Goal: Information Seeking & Learning: Learn about a topic

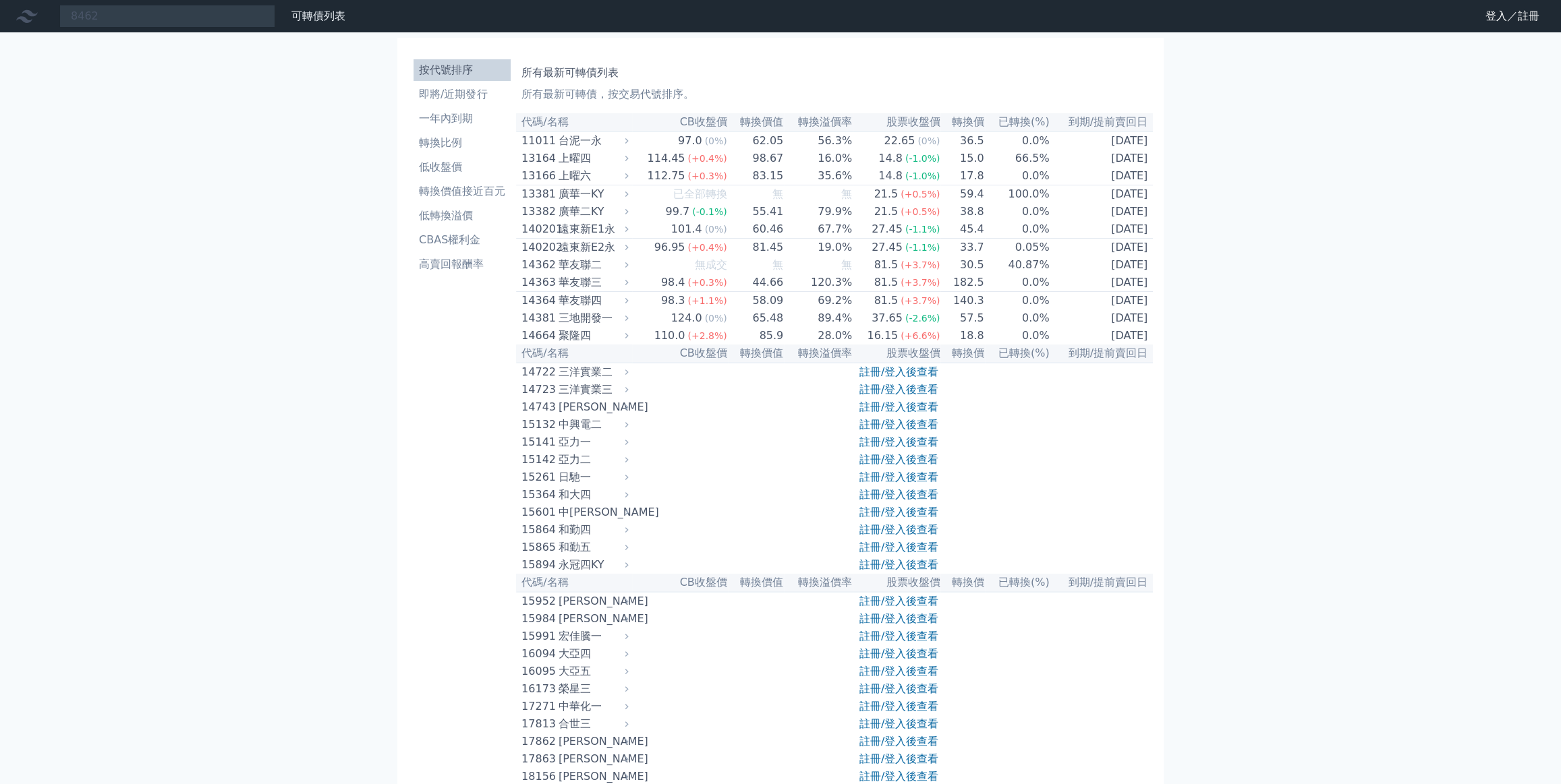
type input "8462"
click at [1498, 15] on link "登入／註冊" at bounding box center [1512, 16] width 76 height 22
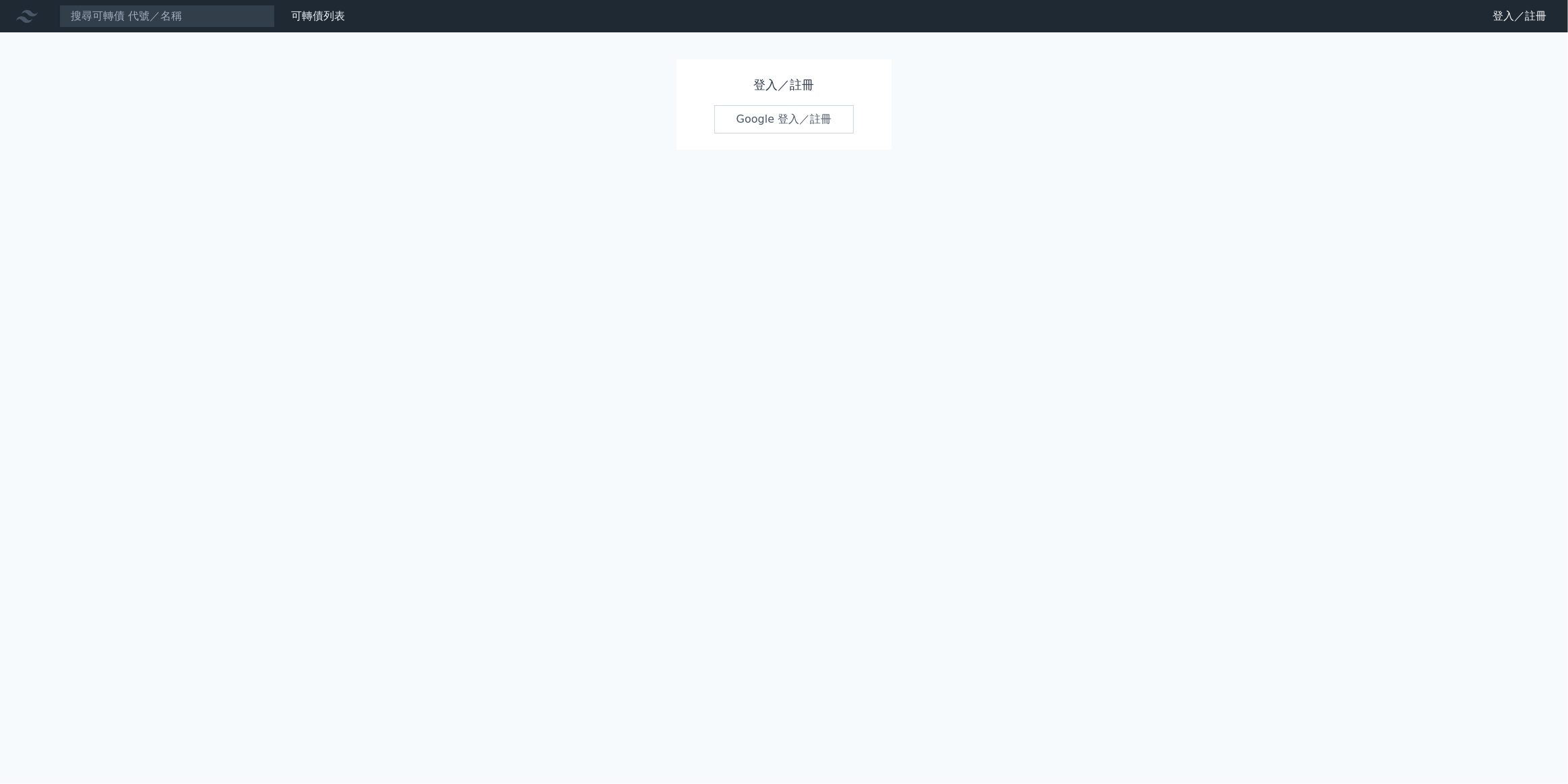
click at [772, 117] on link "Google 登入／註冊" at bounding box center [784, 119] width 140 height 28
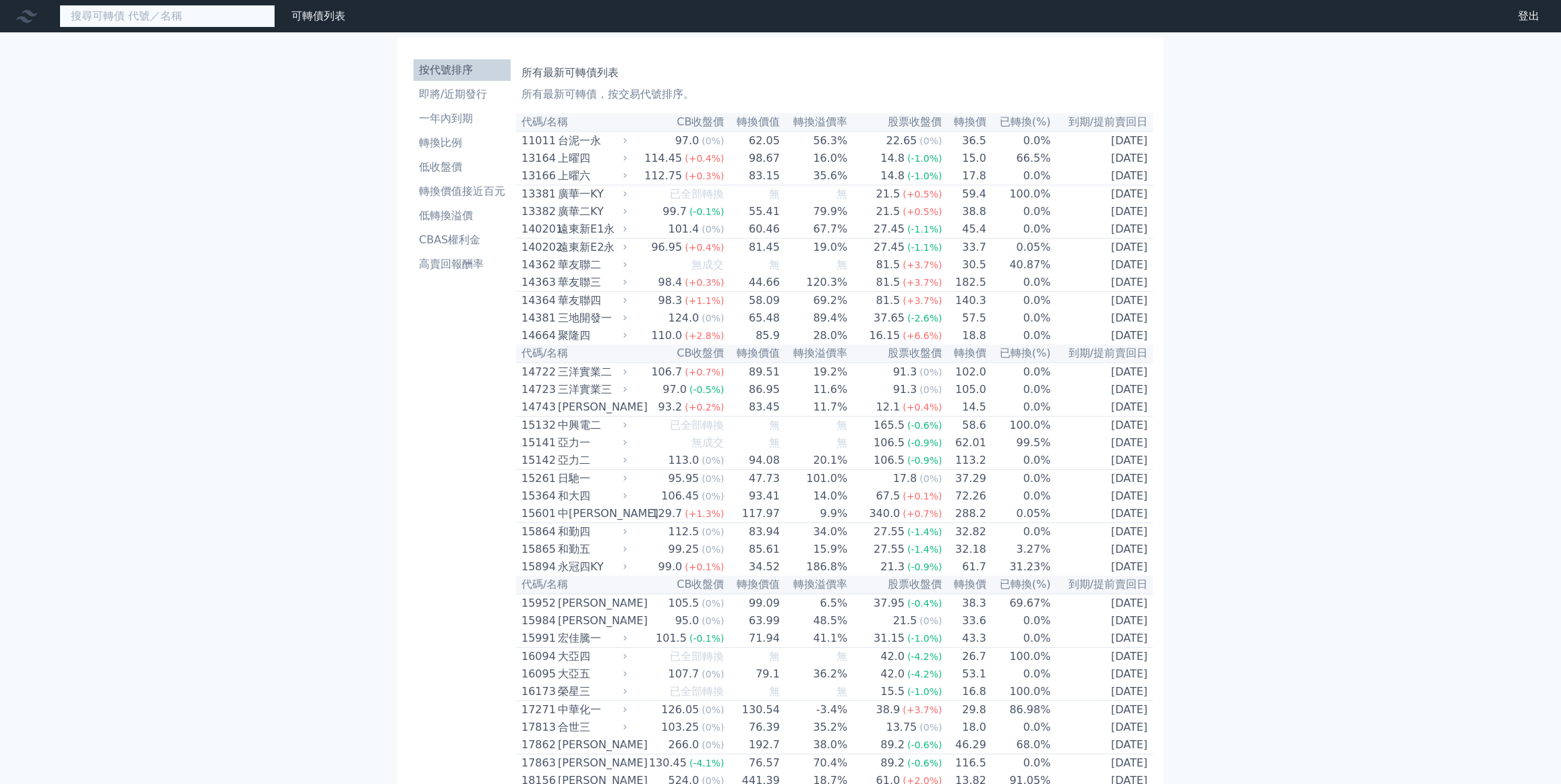
click at [218, 18] on input at bounding box center [167, 16] width 216 height 23
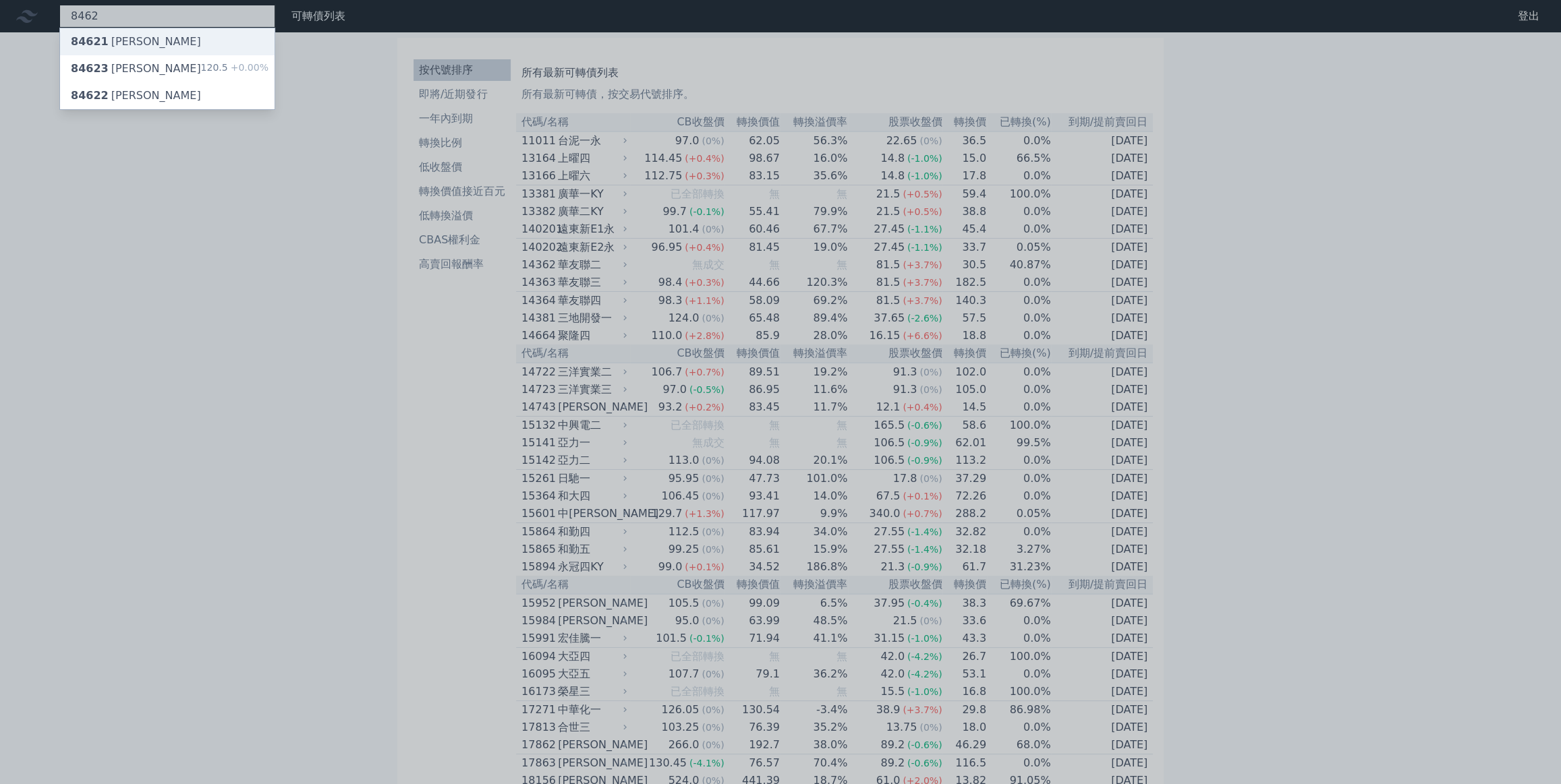
type input "8462"
click at [166, 48] on div "84621 柏文一" at bounding box center [167, 42] width 215 height 27
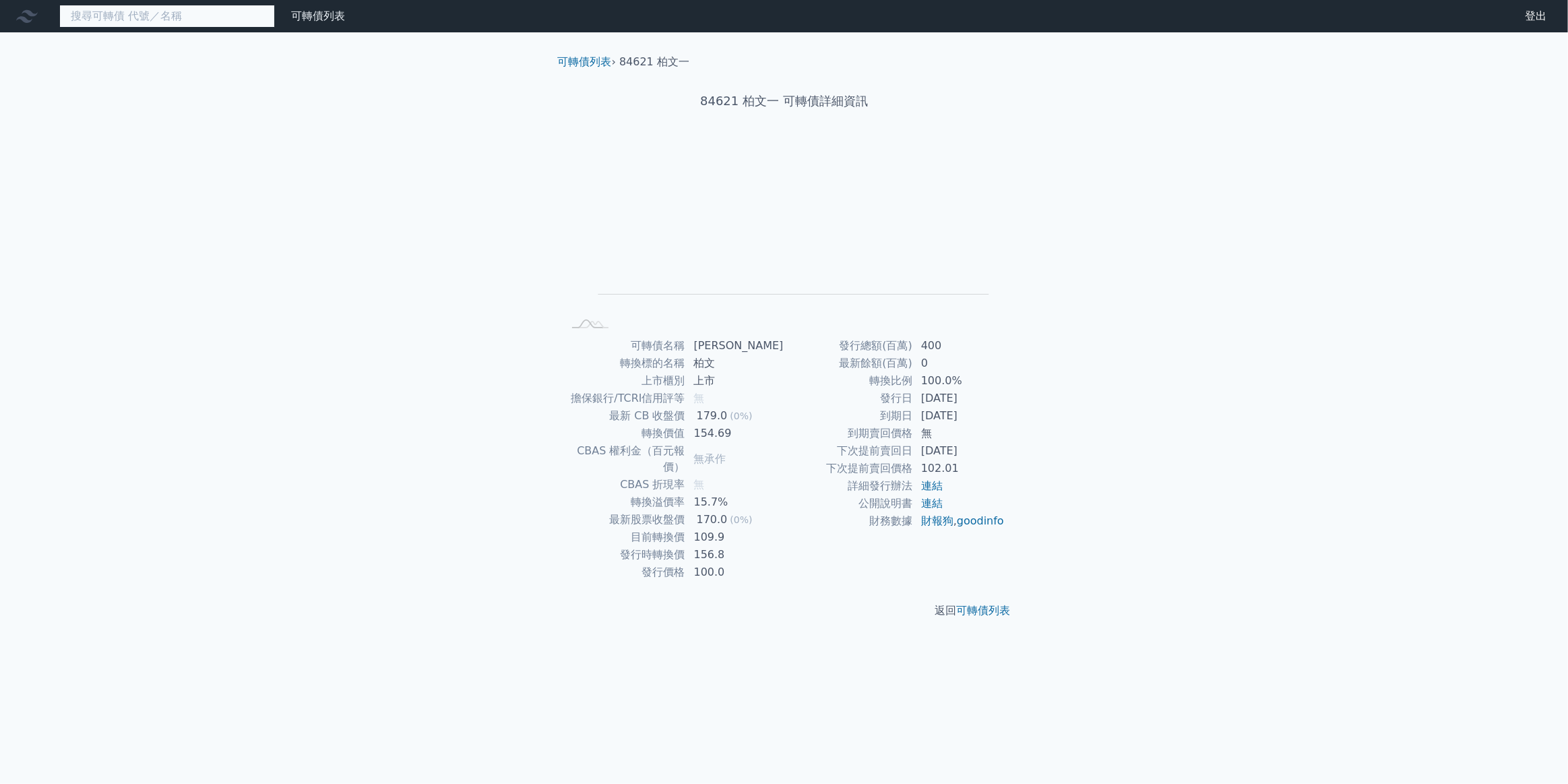
click at [181, 25] on input at bounding box center [167, 16] width 215 height 23
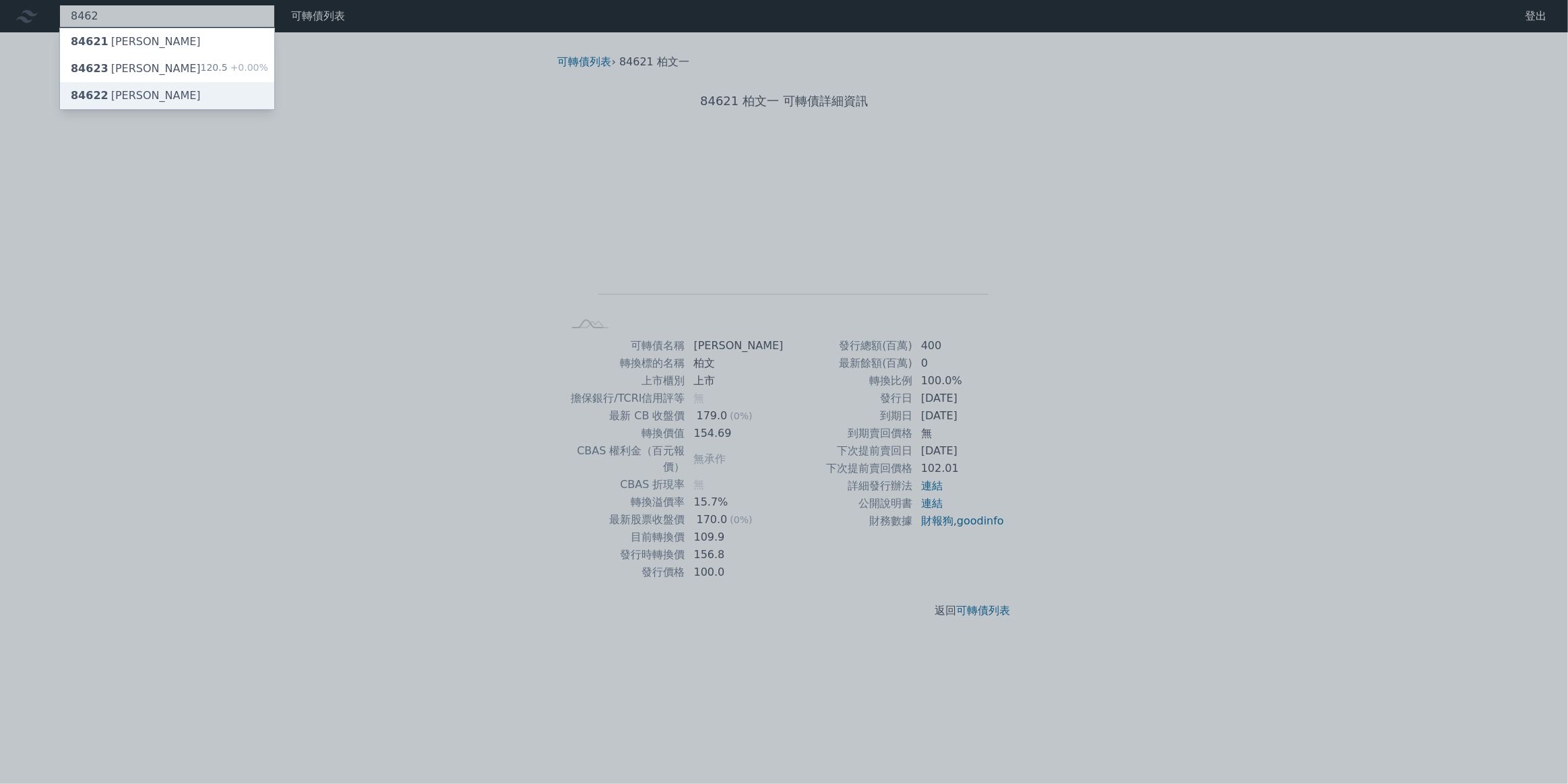
type input "8462"
click at [181, 100] on div "84622 柏文二" at bounding box center [166, 96] width 215 height 27
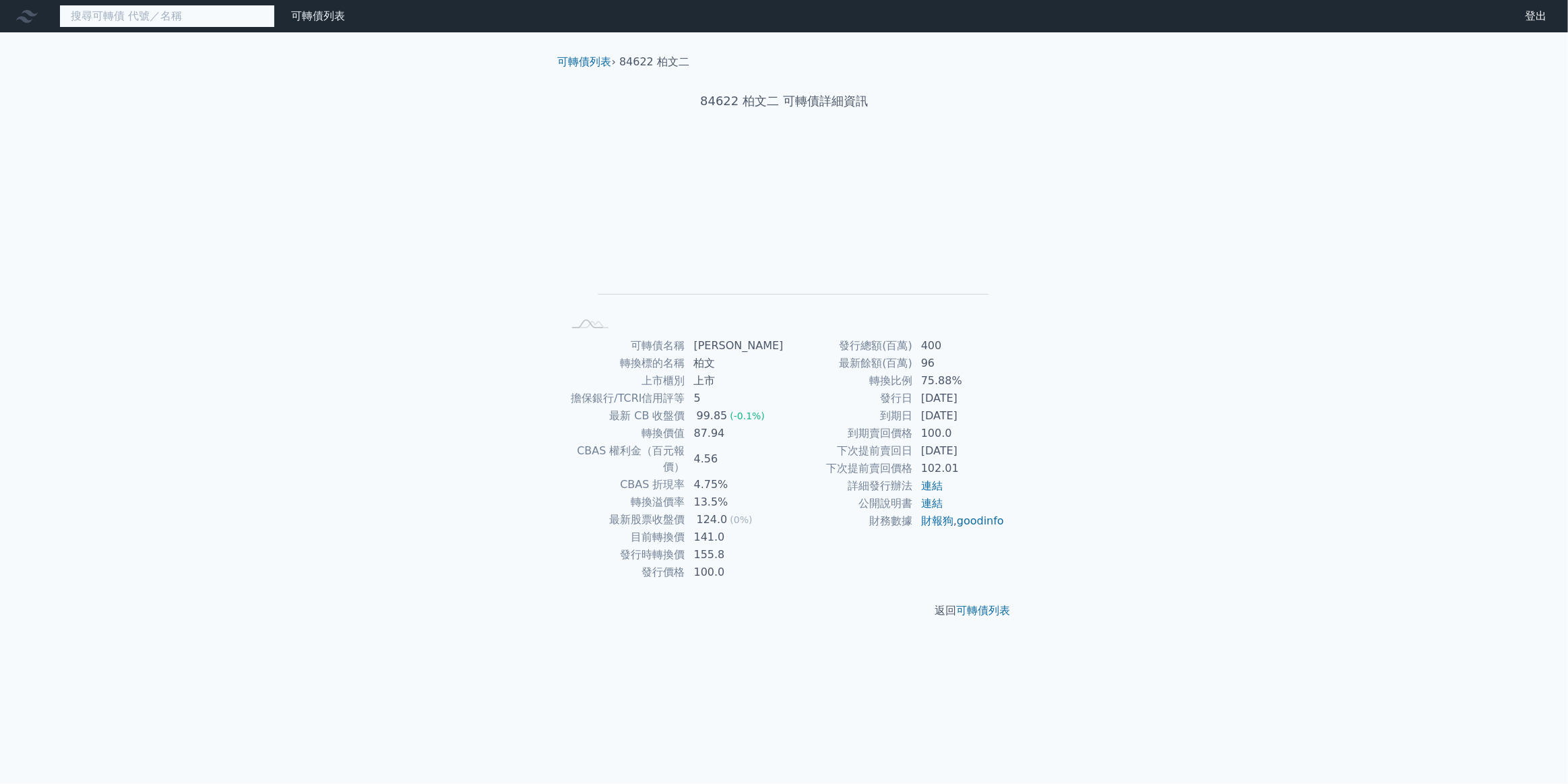
click at [175, 25] on input at bounding box center [167, 16] width 215 height 23
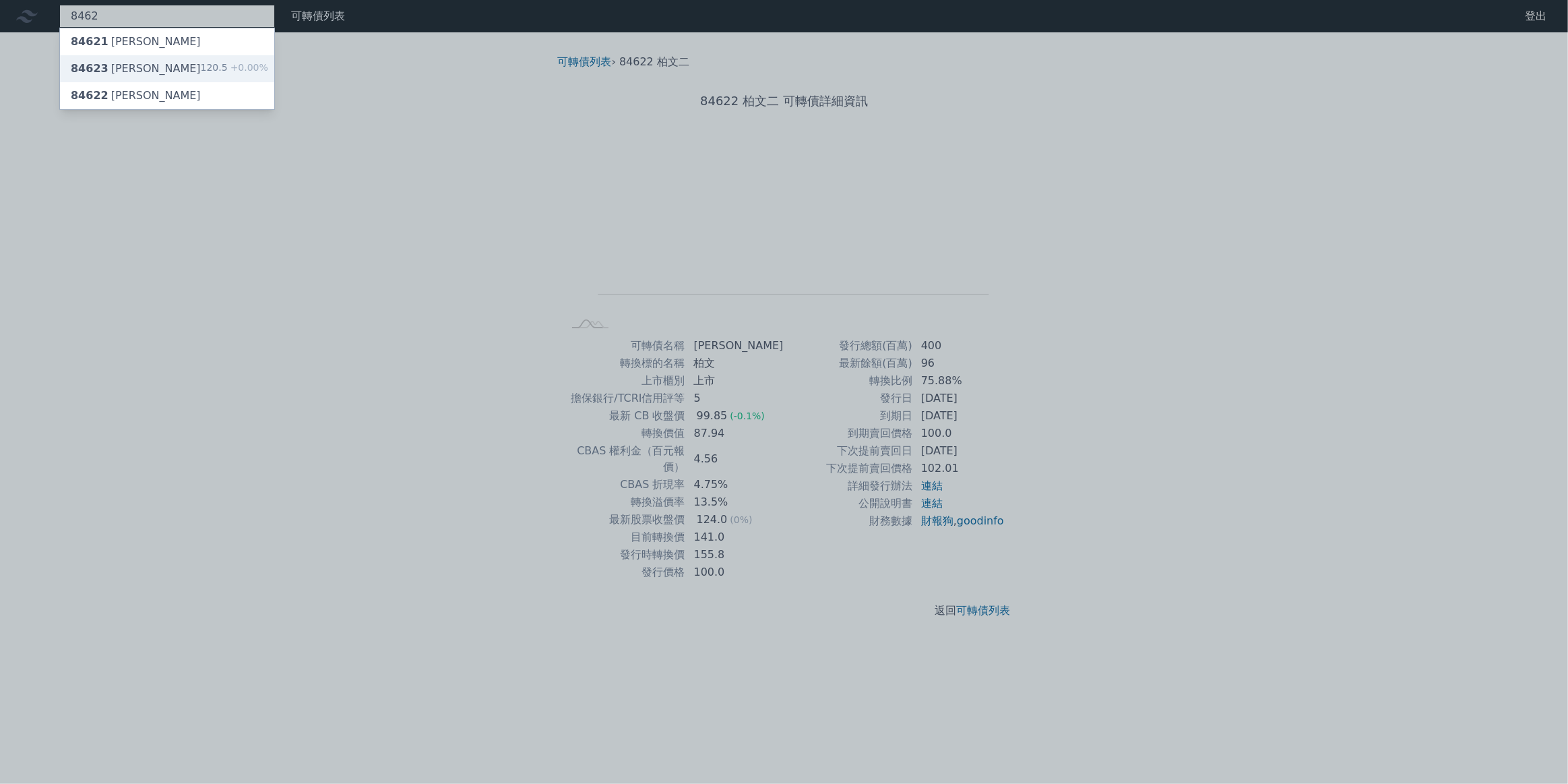
type input "8462"
click at [181, 69] on div "84623 柏文三 120.5 +0.00%" at bounding box center [166, 68] width 215 height 27
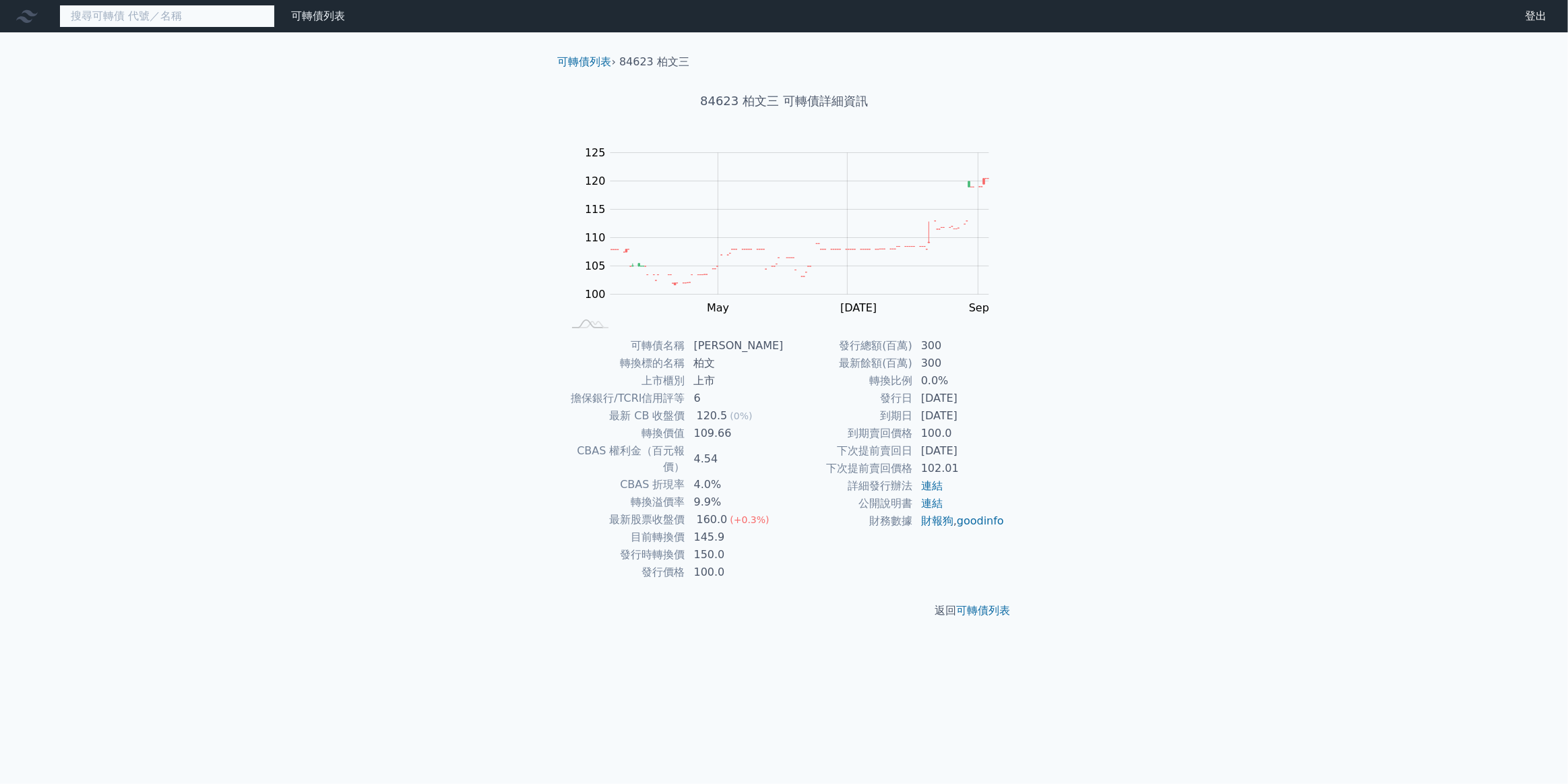
click at [154, 23] on input at bounding box center [167, 16] width 215 height 23
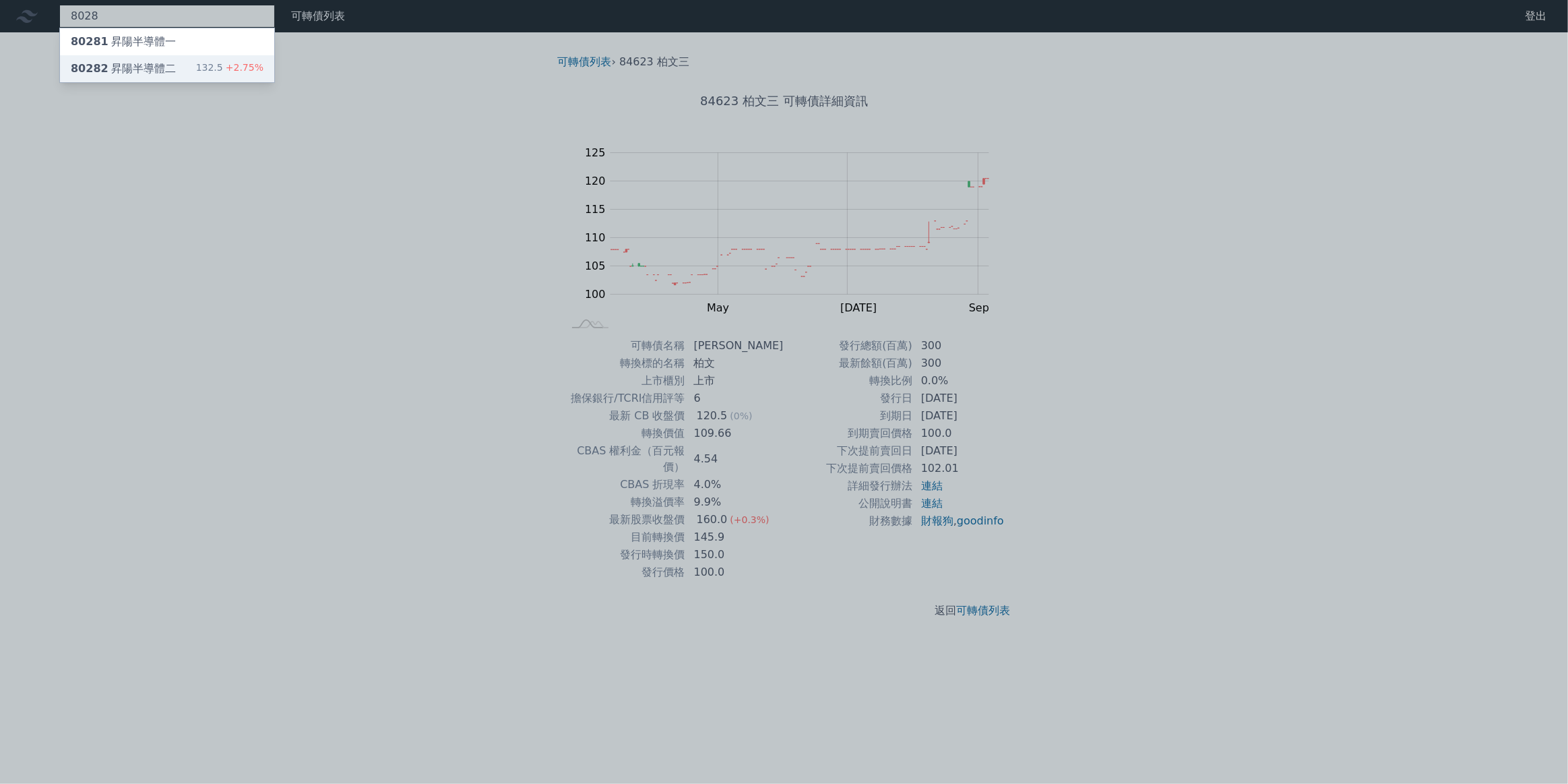
type input "8028"
click at [164, 74] on div "80282 昇陽半導體二" at bounding box center [123, 68] width 105 height 16
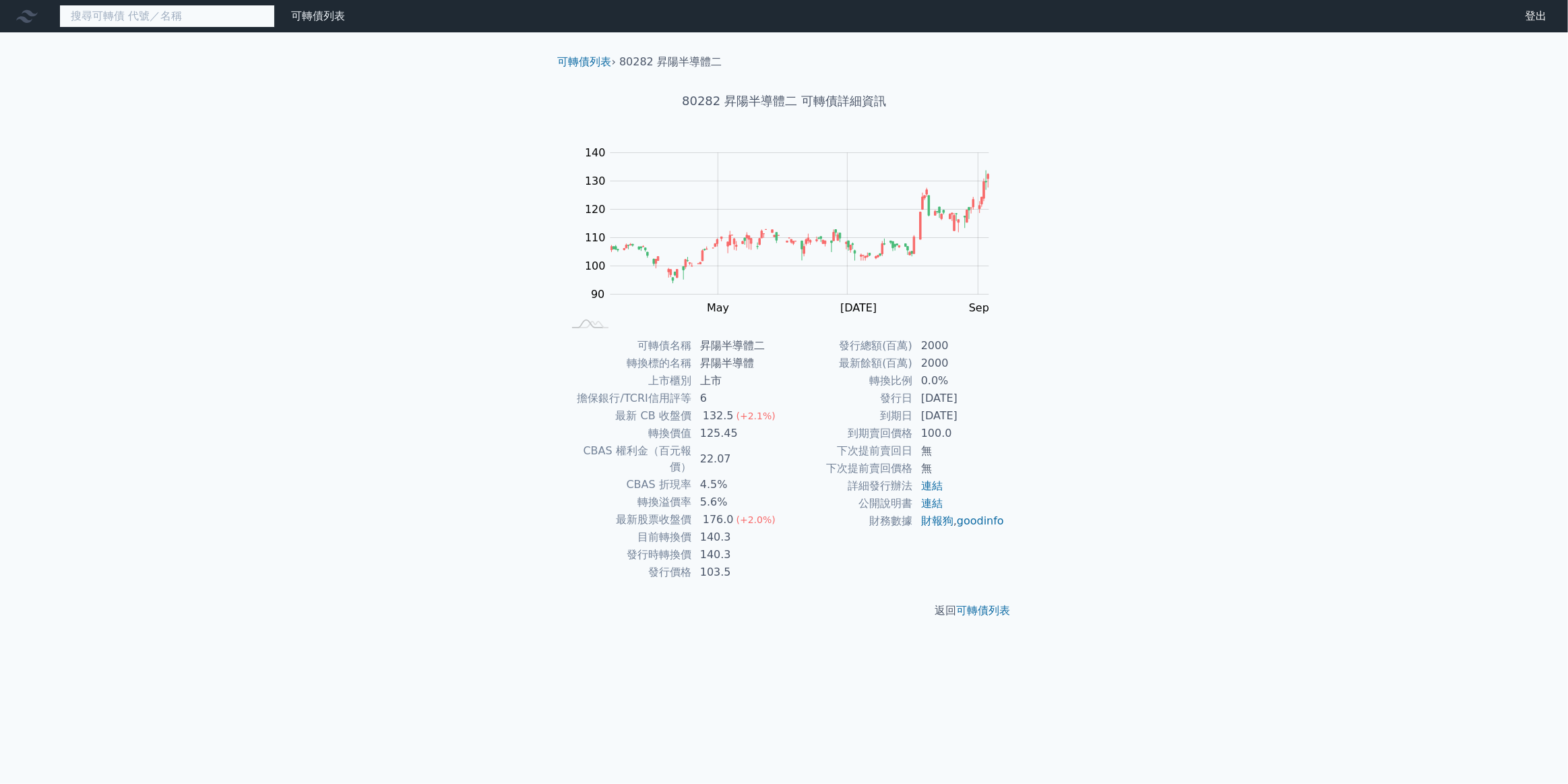
click at [230, 17] on input at bounding box center [167, 16] width 215 height 23
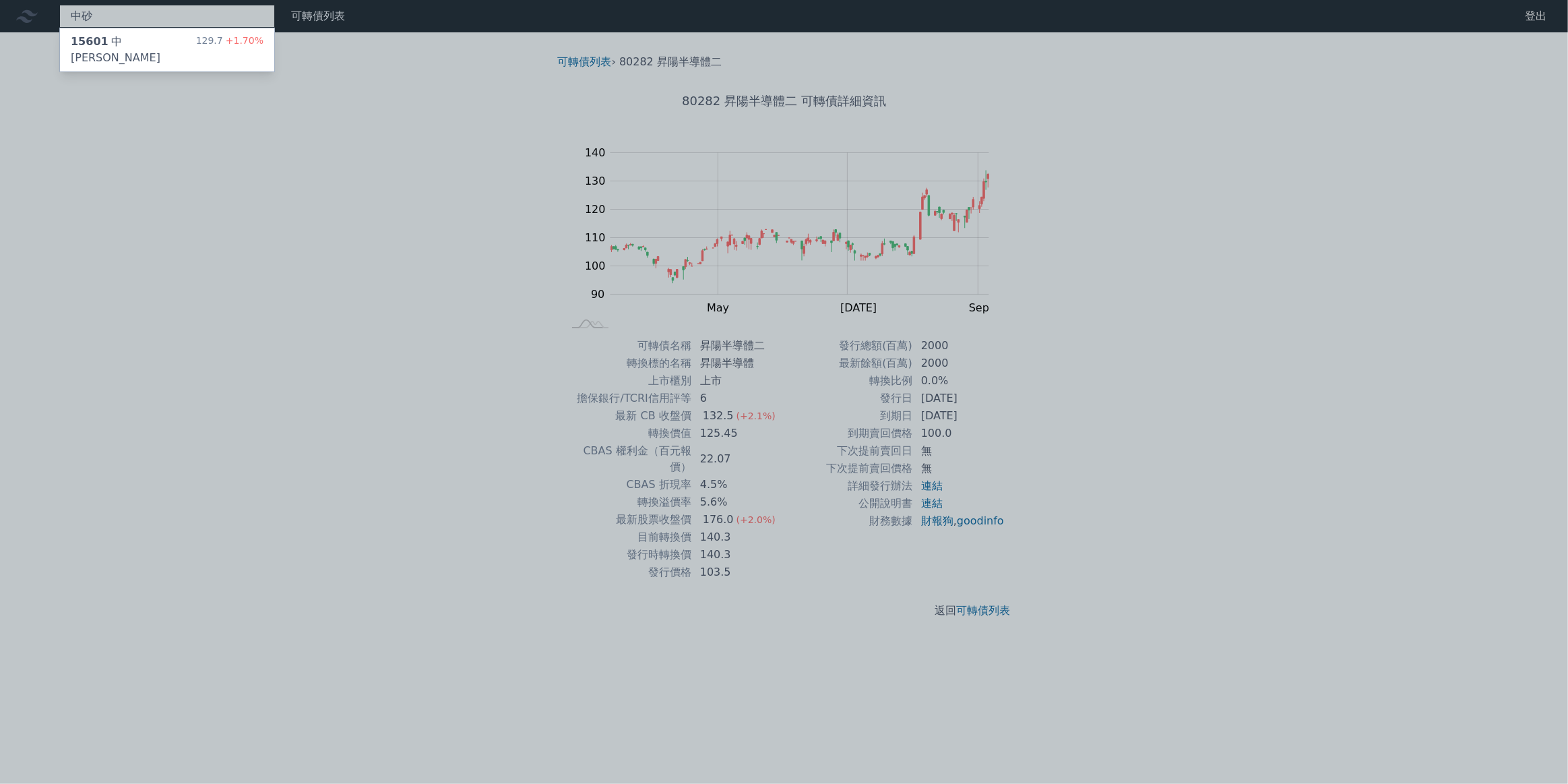
type input "中砂"
click at [180, 44] on div "15601 中砂一 129.7 +1.70%" at bounding box center [166, 50] width 215 height 44
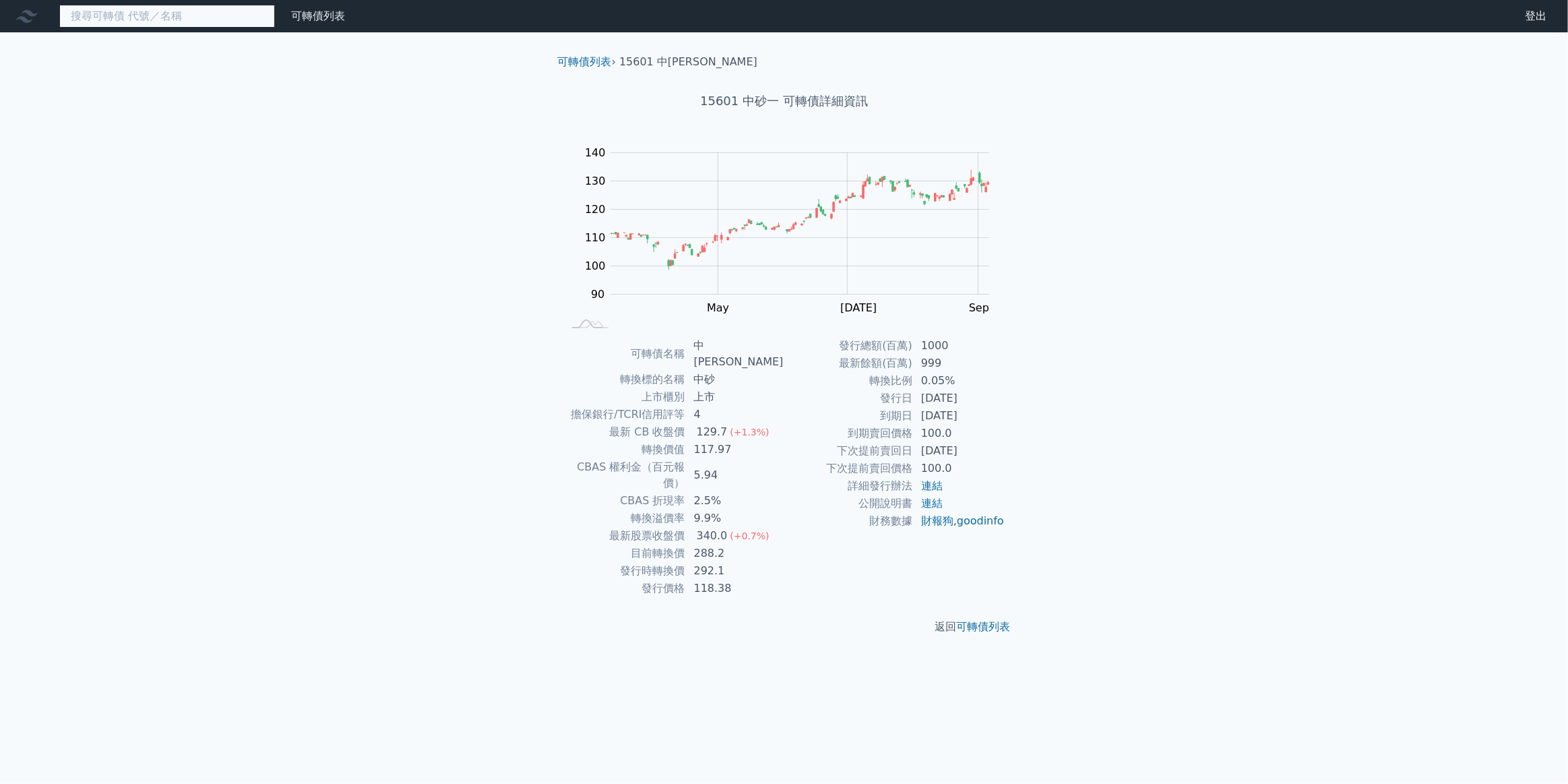
click at [219, 21] on input at bounding box center [167, 16] width 215 height 23
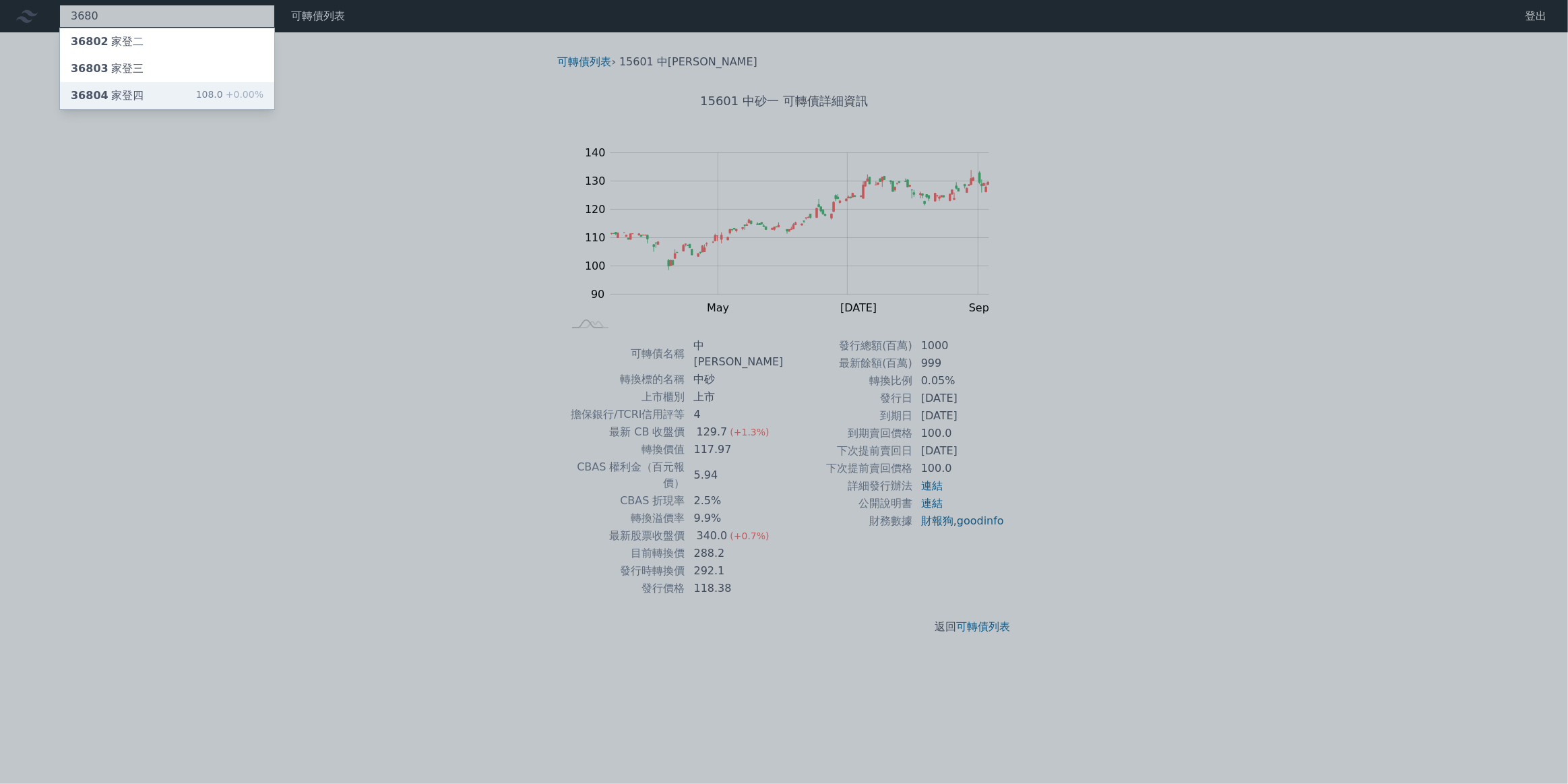
type input "3680"
click at [189, 98] on div "36804 家登四 108.0 +0.00%" at bounding box center [166, 96] width 215 height 27
